Goal: Task Accomplishment & Management: Use online tool/utility

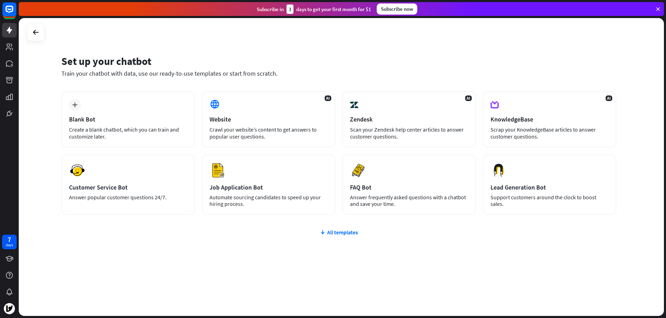
click at [321, 69] on div "Train your chatbot with data, use our ready-to-use templates or start from scra…" at bounding box center [338, 73] width 555 height 8
click at [186, 241] on div "plus Blank Bot Create a blank chatbot, which you can train and customize later.…" at bounding box center [338, 194] width 555 height 207
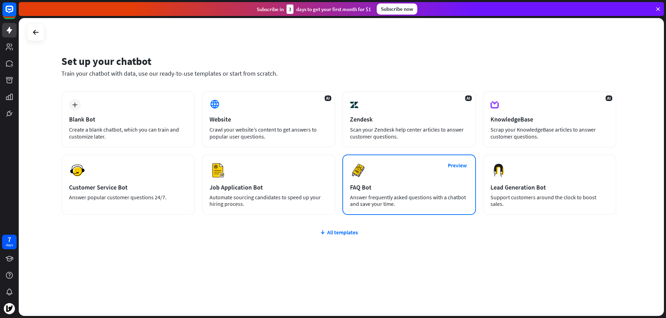
click at [390, 180] on div "Preview FAQ Bot [PERSON_NAME] frequently asked questions with a chatbot and sav…" at bounding box center [410, 184] width 134 height 60
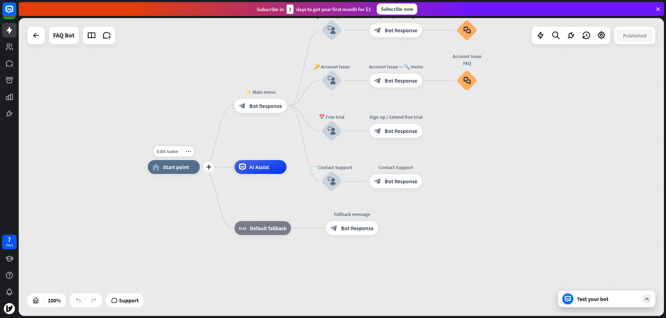
click at [176, 168] on span "Start point" at bounding box center [176, 166] width 26 height 7
click at [180, 119] on div "home_2 Start point ✨ Main menu block_bot_response Bot Response 💲 Subscription b…" at bounding box center [342, 167] width 646 height 298
click at [7, 12] on rect at bounding box center [9, 9] width 15 height 15
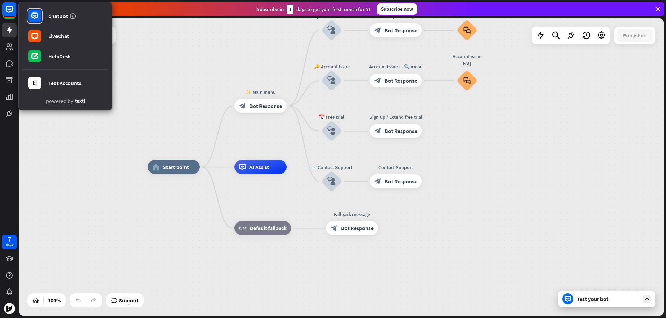
click at [150, 69] on div "home_2 Start point ✨ Main menu block_bot_response Bot Response 💲 Subscription b…" at bounding box center [342, 167] width 646 height 298
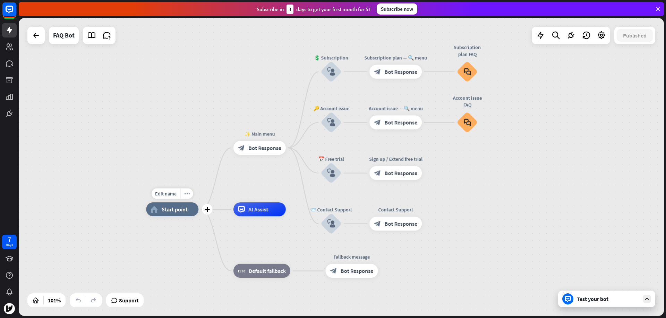
click at [176, 210] on span "Start point" at bounding box center [175, 209] width 26 height 7
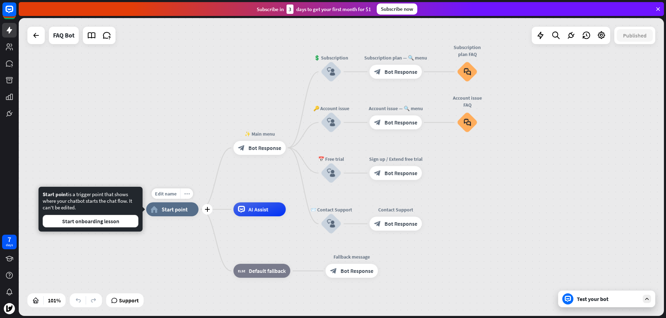
click at [183, 196] on div "more_horiz" at bounding box center [186, 193] width 13 height 10
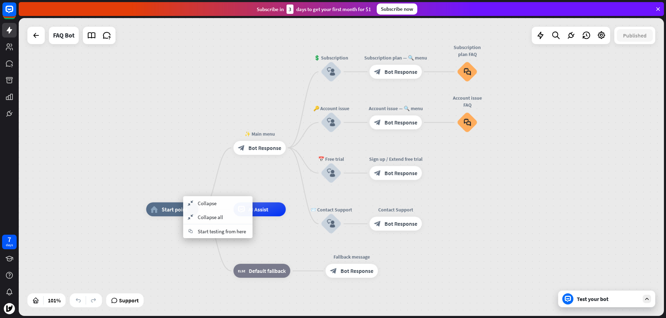
click at [168, 177] on div "home_2 Start point ✨ Main menu block_bot_response Bot Response 💲 Subscription b…" at bounding box center [342, 167] width 646 height 298
click at [205, 210] on icon "plus" at bounding box center [207, 209] width 5 height 5
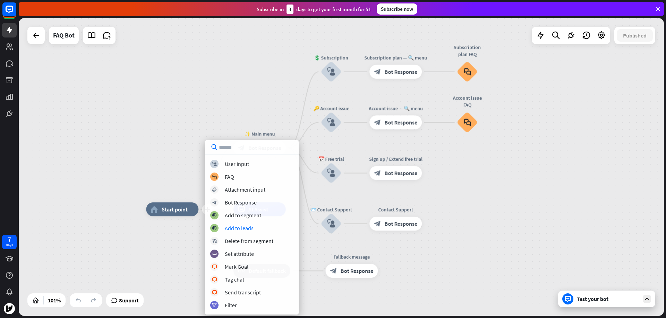
click at [191, 168] on div "plus home_2 Start point ✨ Main menu block_bot_response Bot Response 💲 Subscript…" at bounding box center [342, 167] width 646 height 298
